Goal: Navigation & Orientation: Find specific page/section

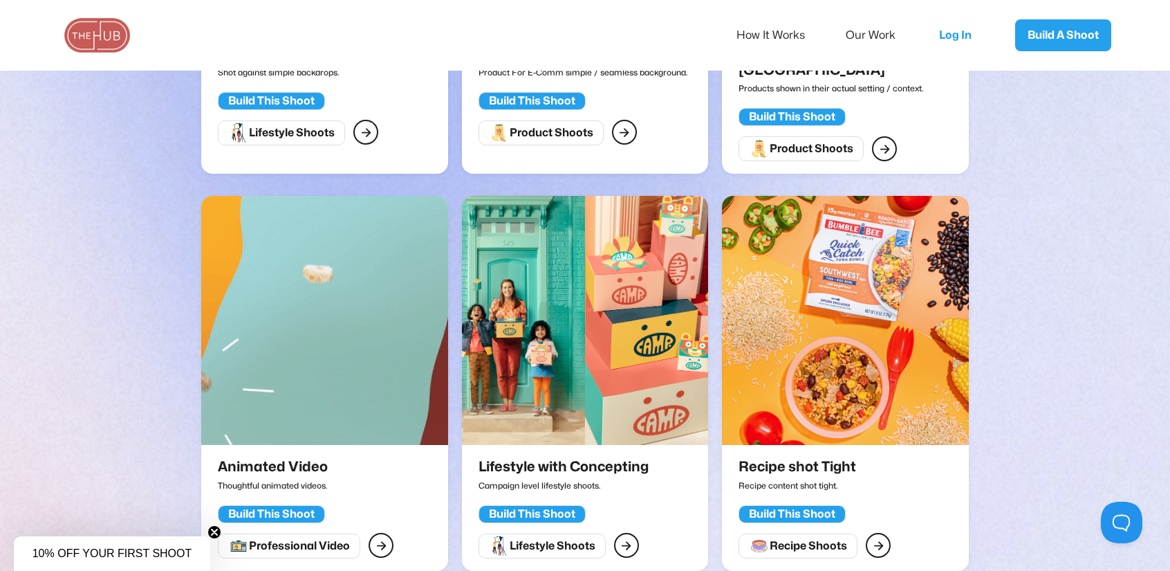
scroll to position [761, 0]
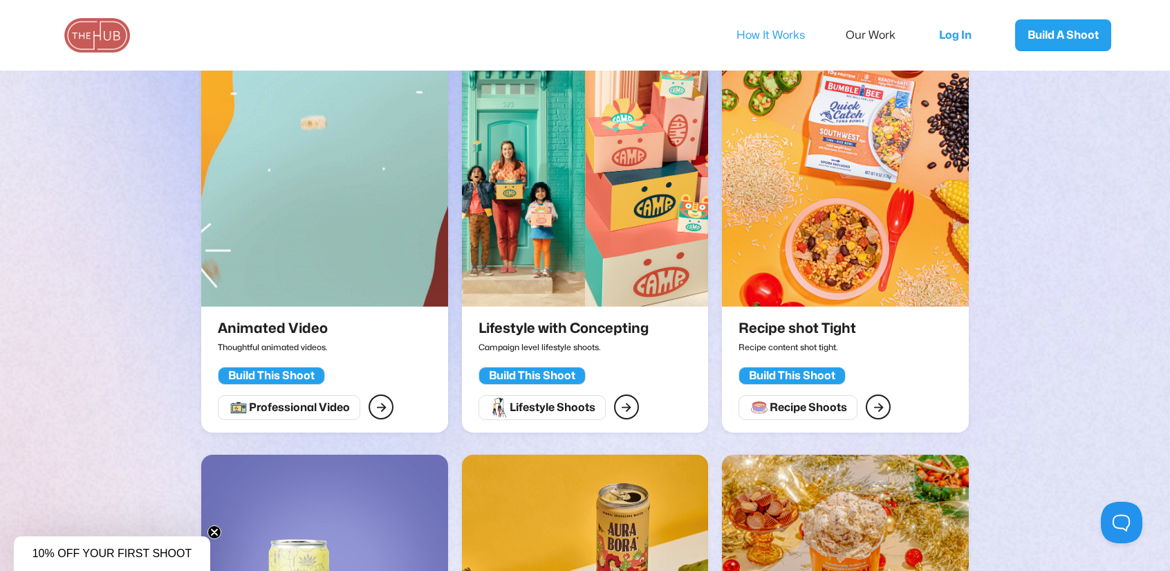
click at [781, 33] on link "How It Works" at bounding box center [780, 35] width 87 height 29
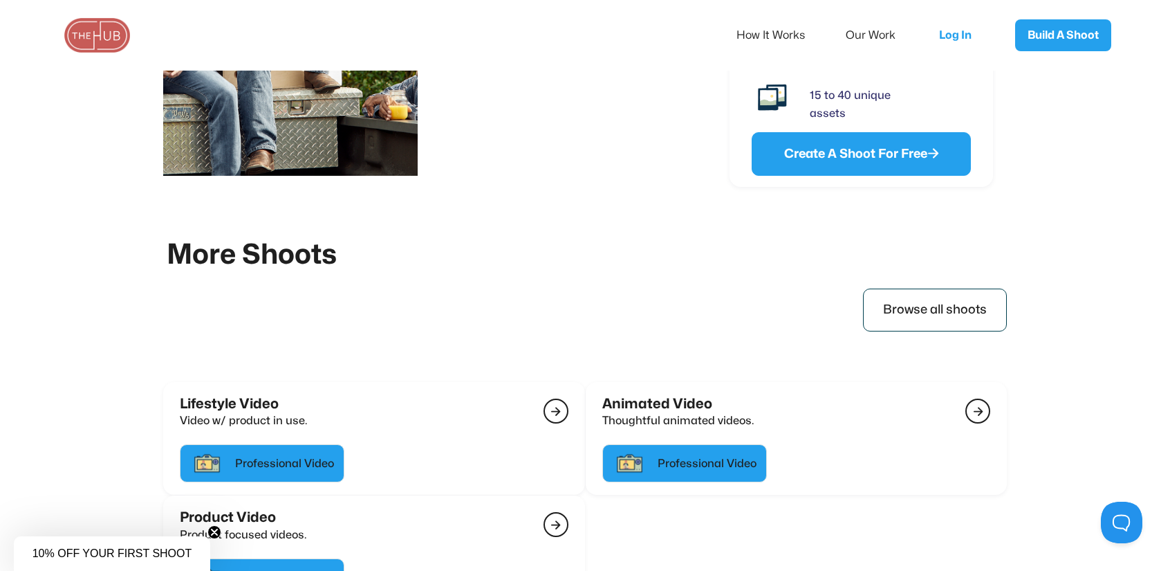
scroll to position [2639, 0]
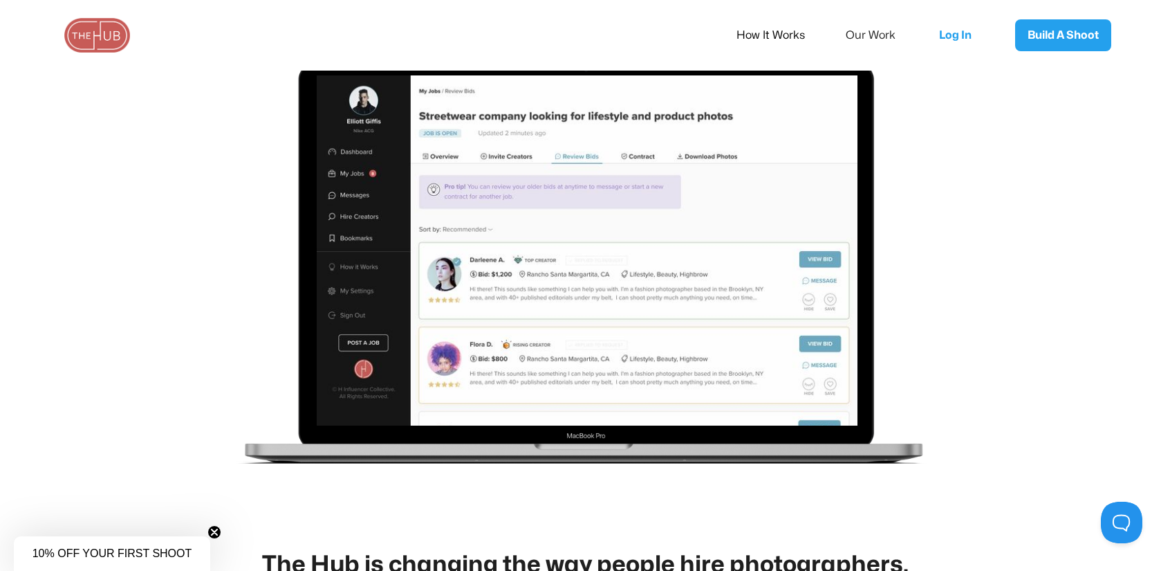
scroll to position [1867, 0]
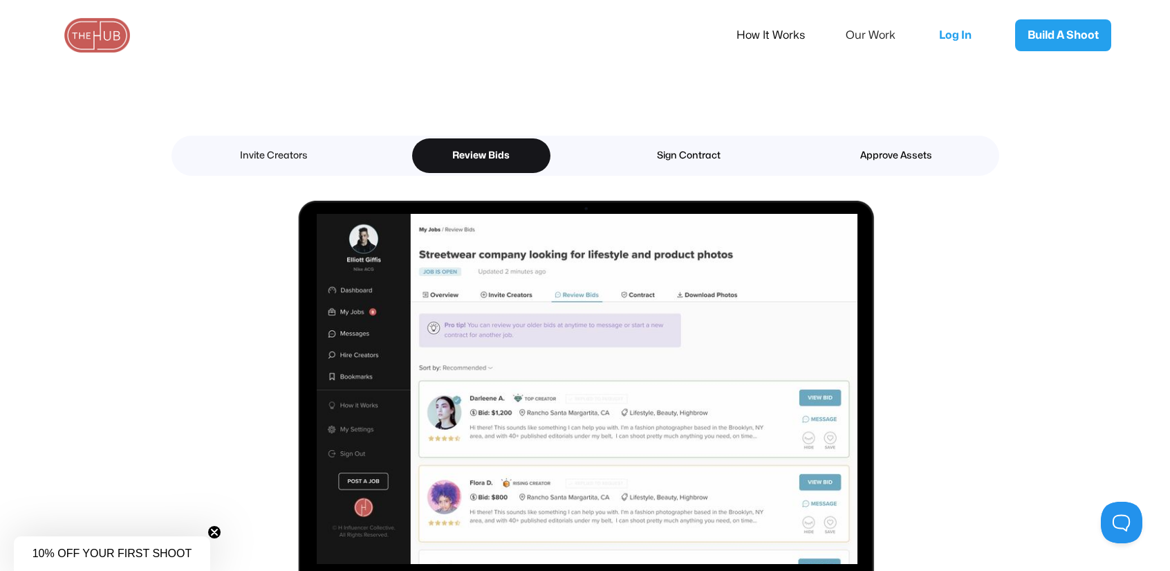
click at [295, 160] on div "Invite Creators" at bounding box center [274, 156] width 90 height 18
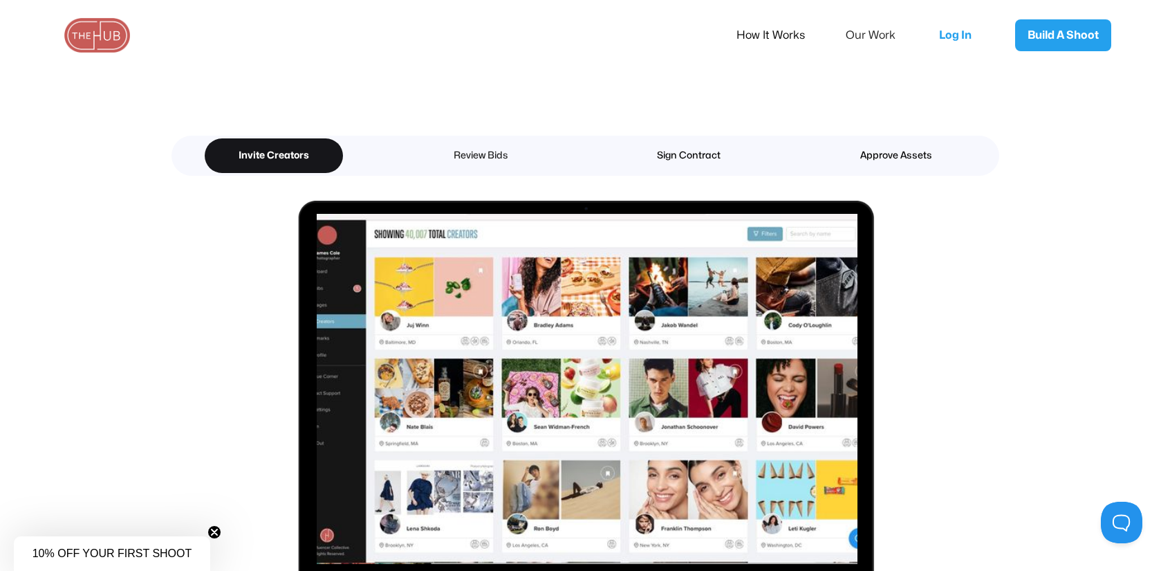
click at [481, 143] on link "Review Bids" at bounding box center [481, 155] width 138 height 35
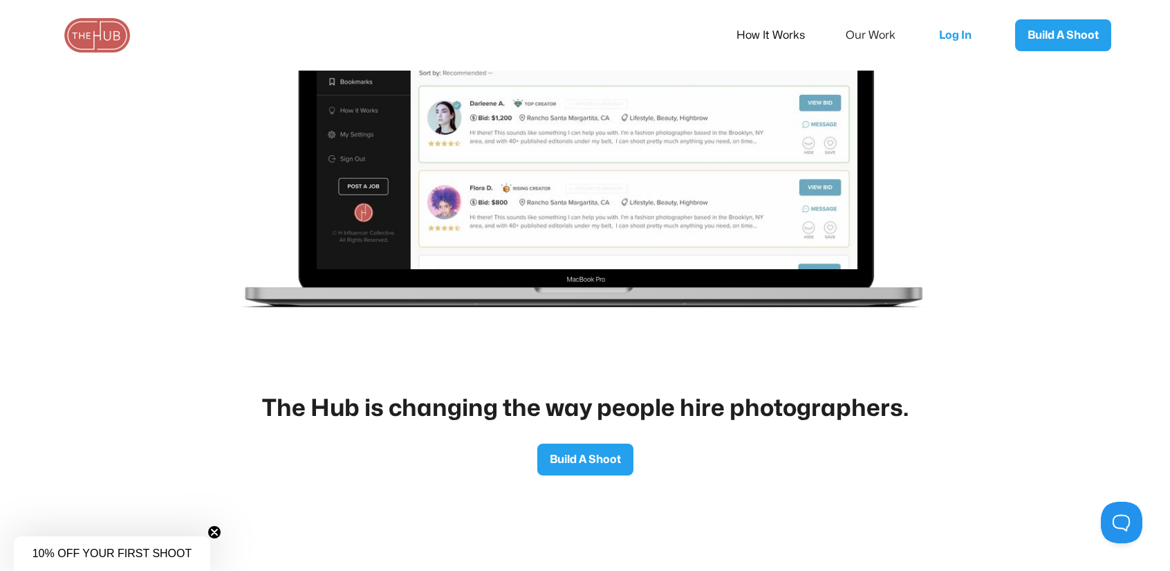
scroll to position [2262, 0]
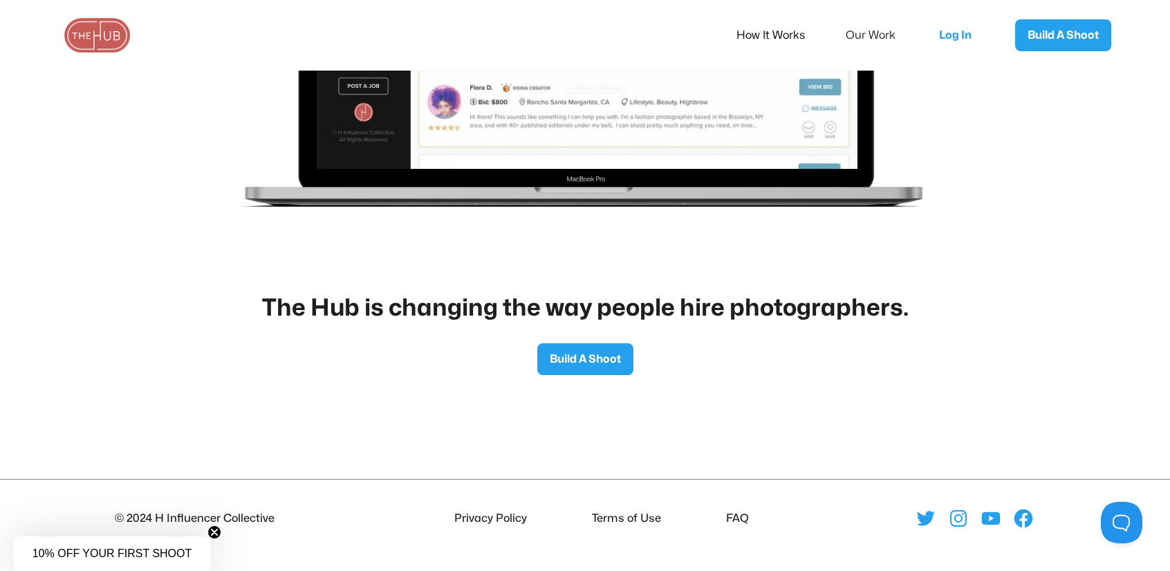
click at [790, 27] on link "How It Works" at bounding box center [780, 35] width 87 height 29
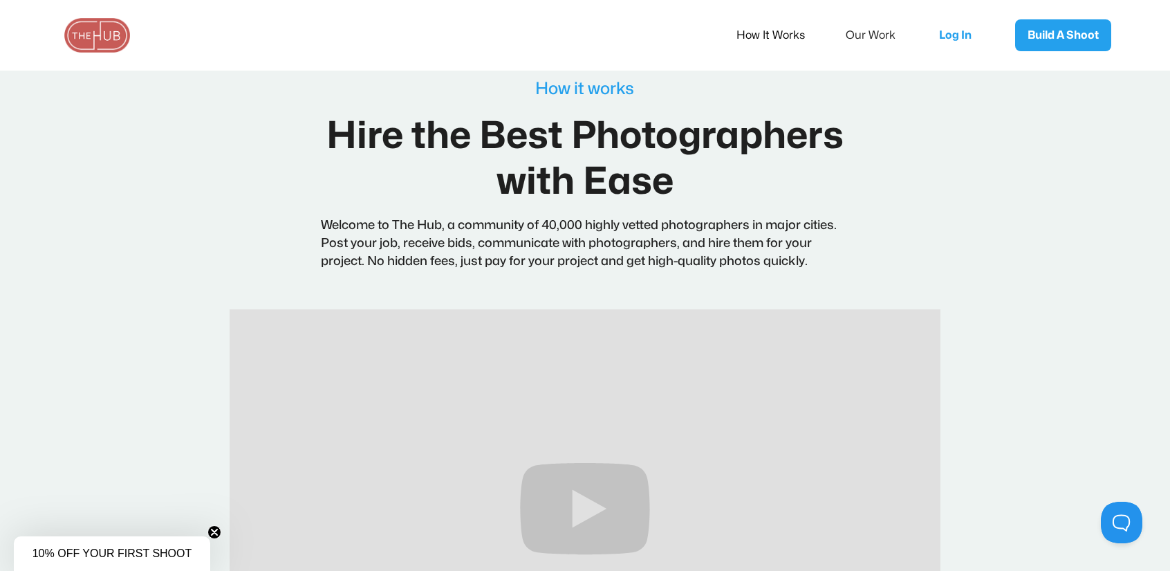
click at [126, 25] on img at bounding box center [97, 35] width 69 height 35
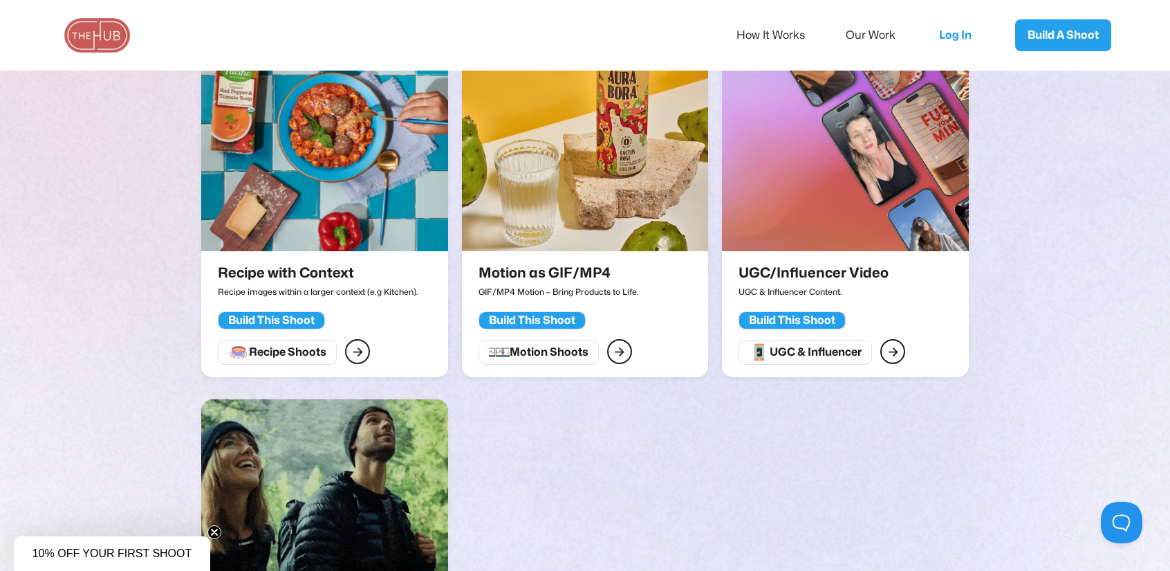
scroll to position [1867, 0]
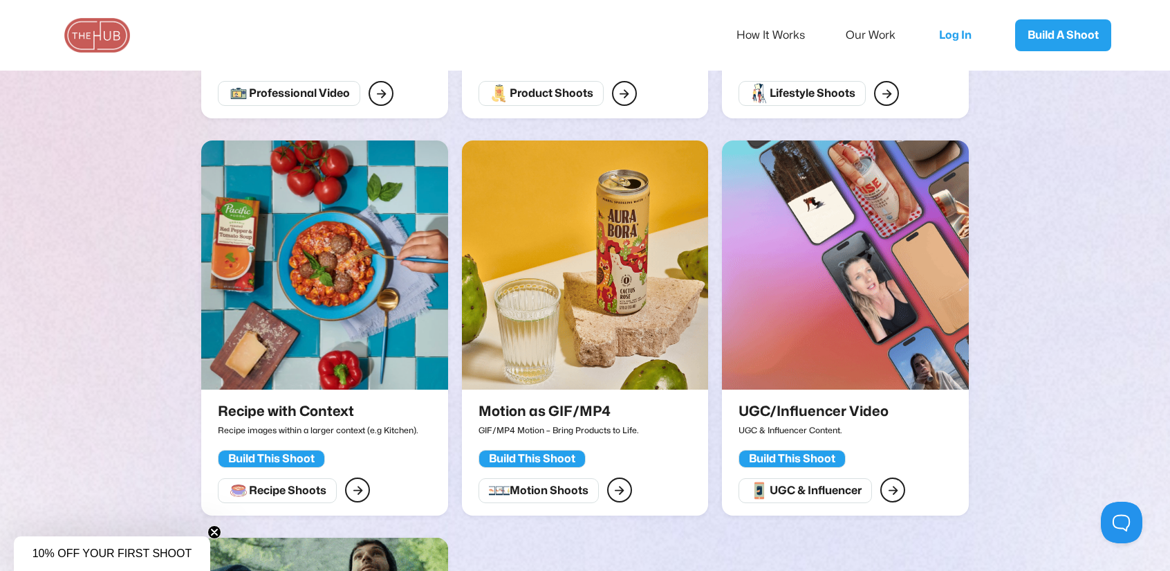
click at [902, 317] on img at bounding box center [845, 264] width 246 height 249
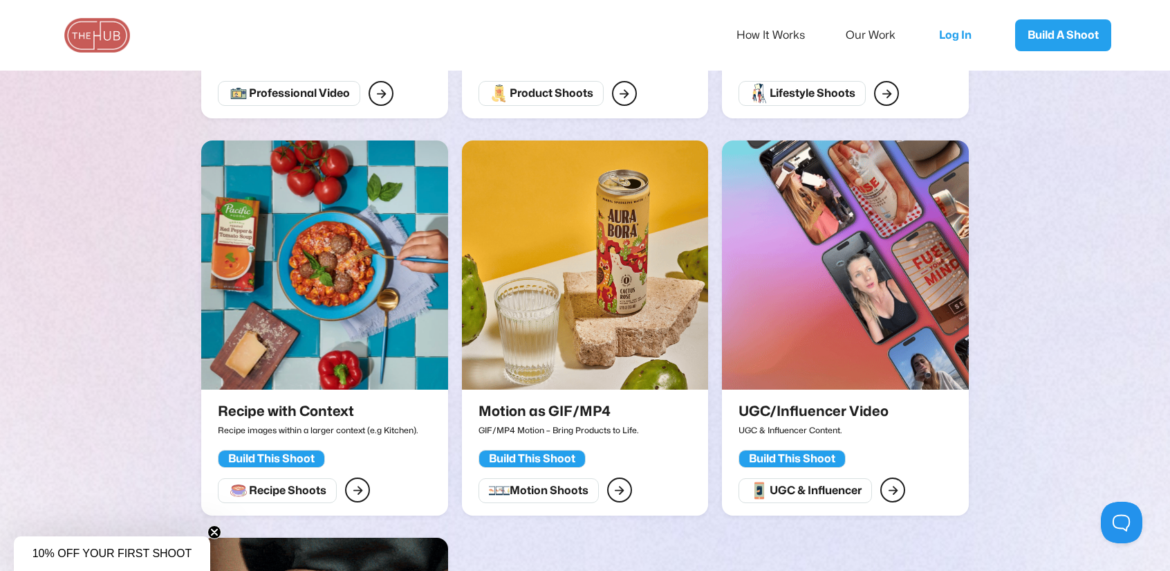
click at [317, 352] on img at bounding box center [324, 264] width 246 height 249
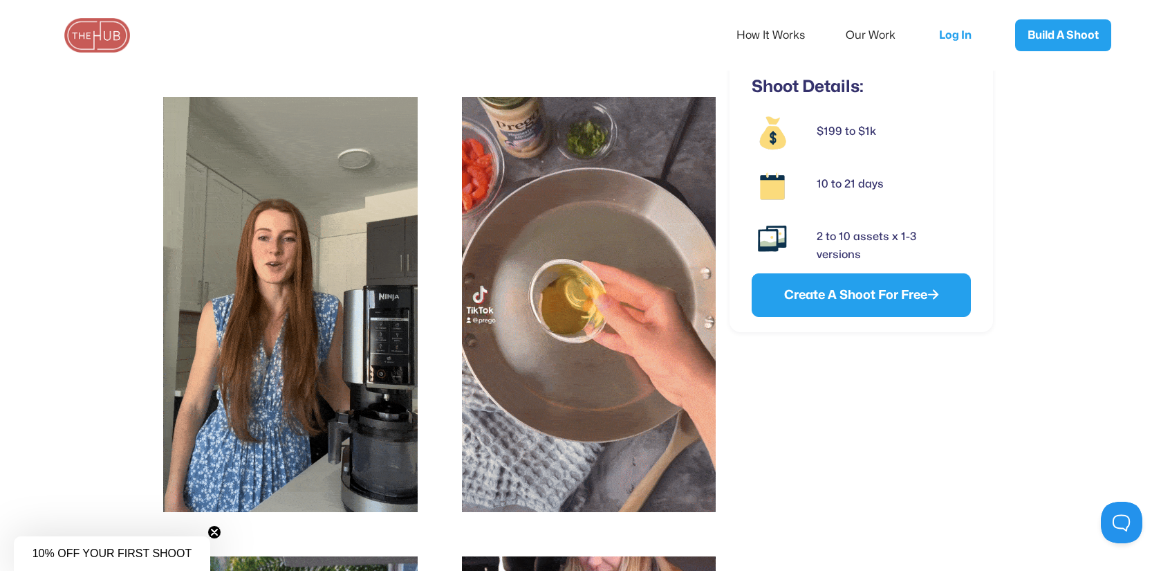
scroll to position [277, 0]
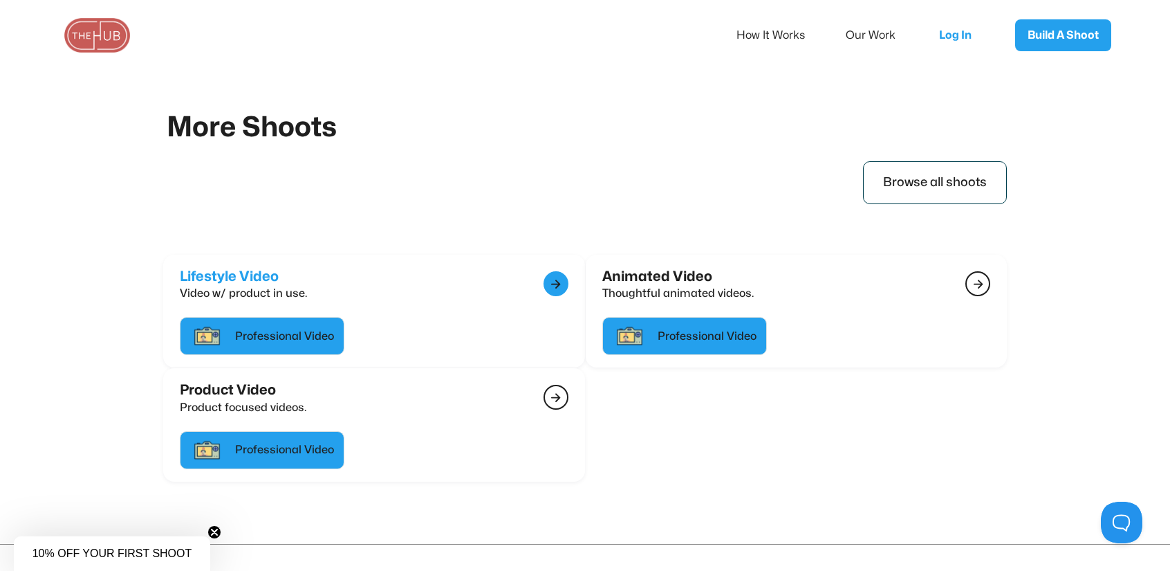
scroll to position [2621, 0]
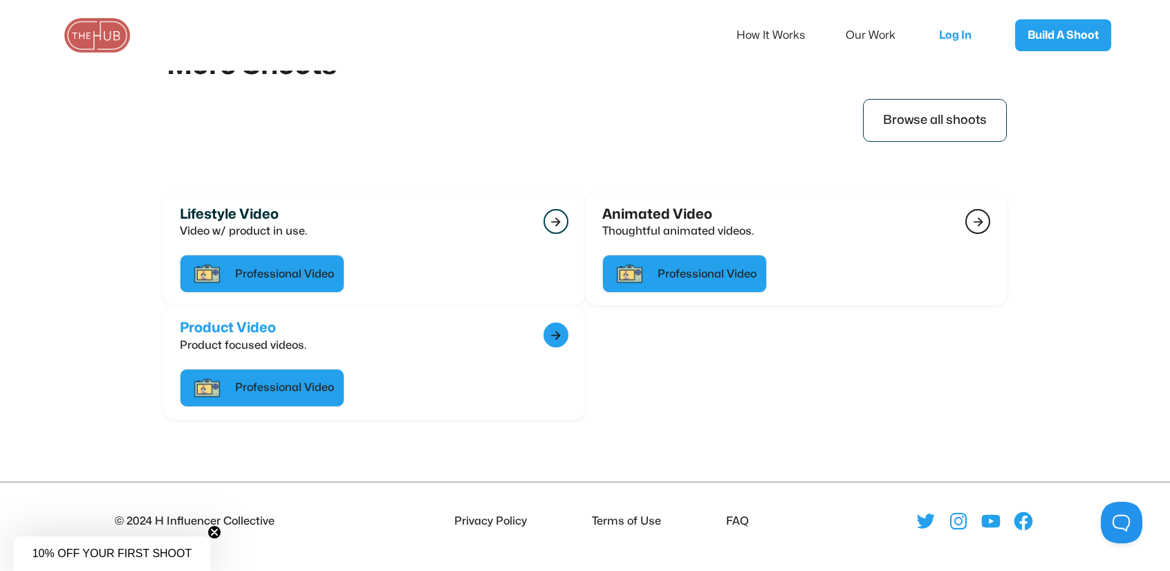
click at [557, 326] on div "" at bounding box center [555, 335] width 10 height 18
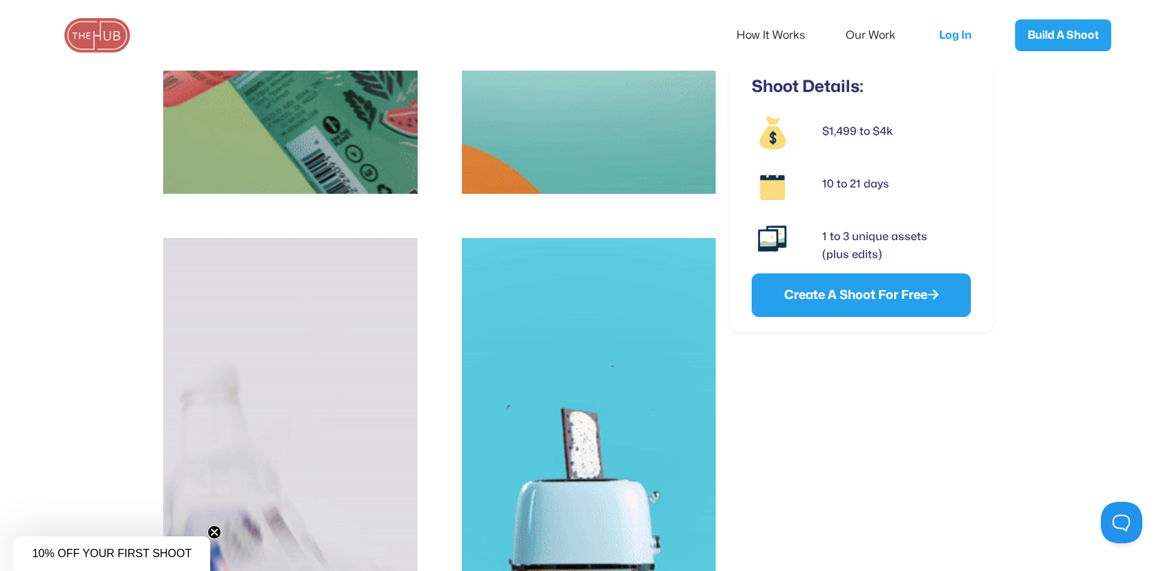
scroll to position [1307, 0]
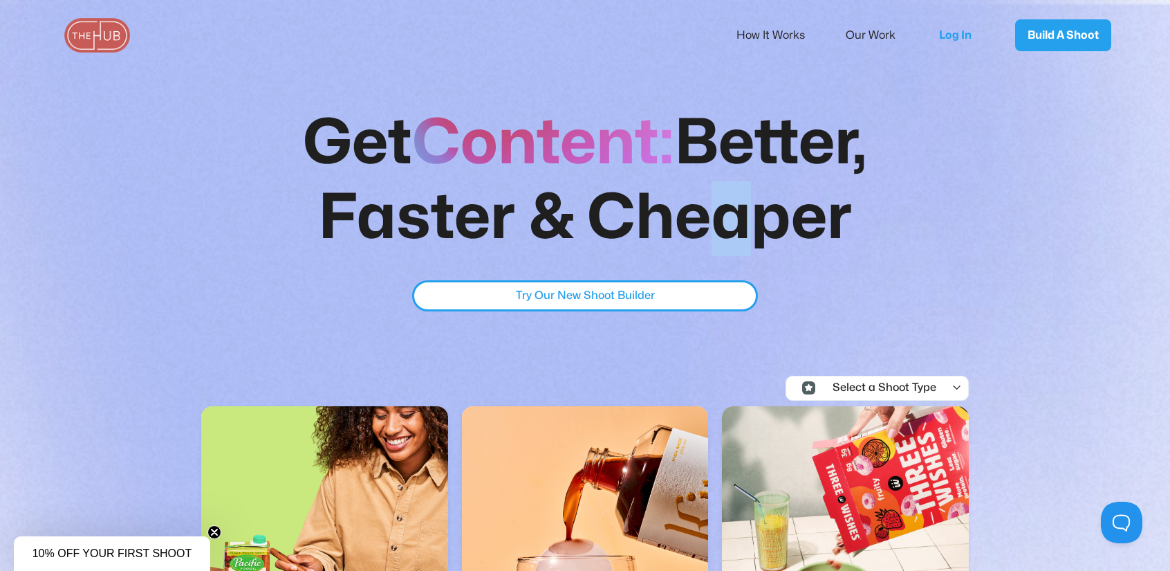
drag, startPoint x: 693, startPoint y: 198, endPoint x: 682, endPoint y: 203, distance: 11.8
click at [682, 203] on strong "Better, Faster & Cheaper" at bounding box center [592, 180] width 549 height 135
